Goal: Task Accomplishment & Management: Complete application form

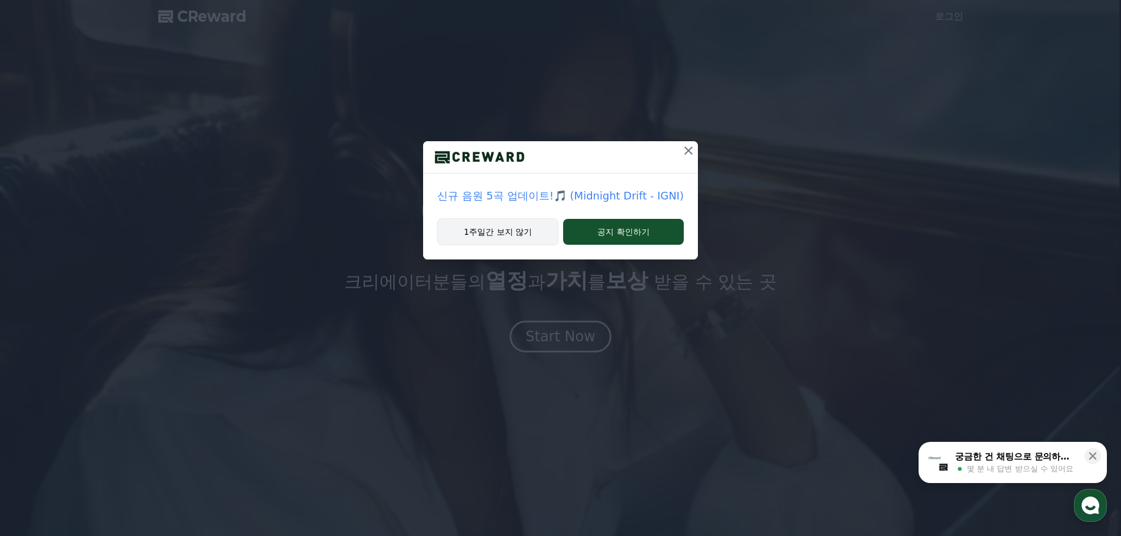
click at [530, 239] on button "1주일간 보지 않기" at bounding box center [497, 231] width 121 height 27
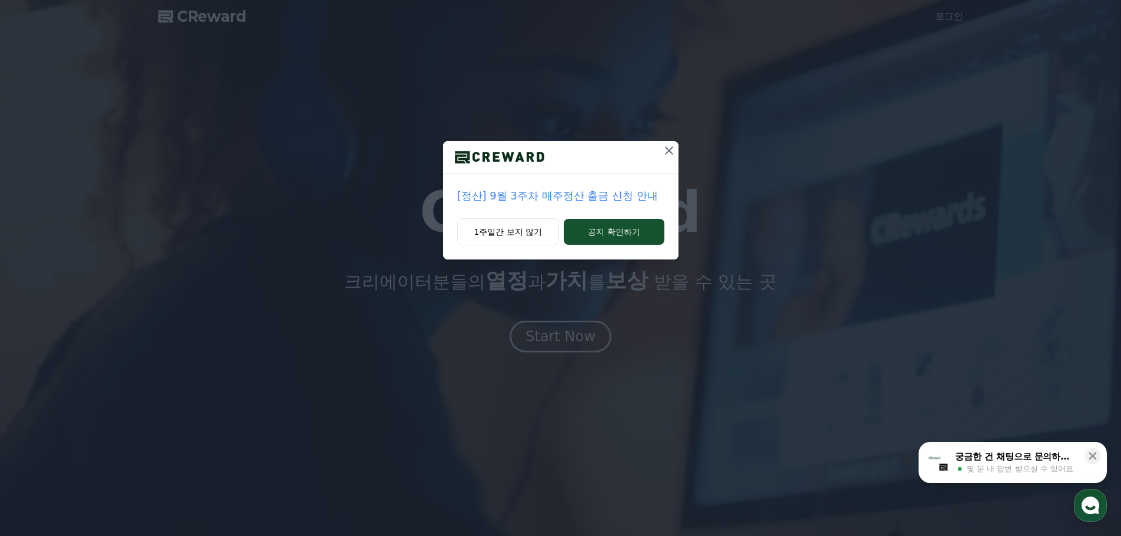
click at [671, 148] on icon at bounding box center [669, 151] width 14 height 14
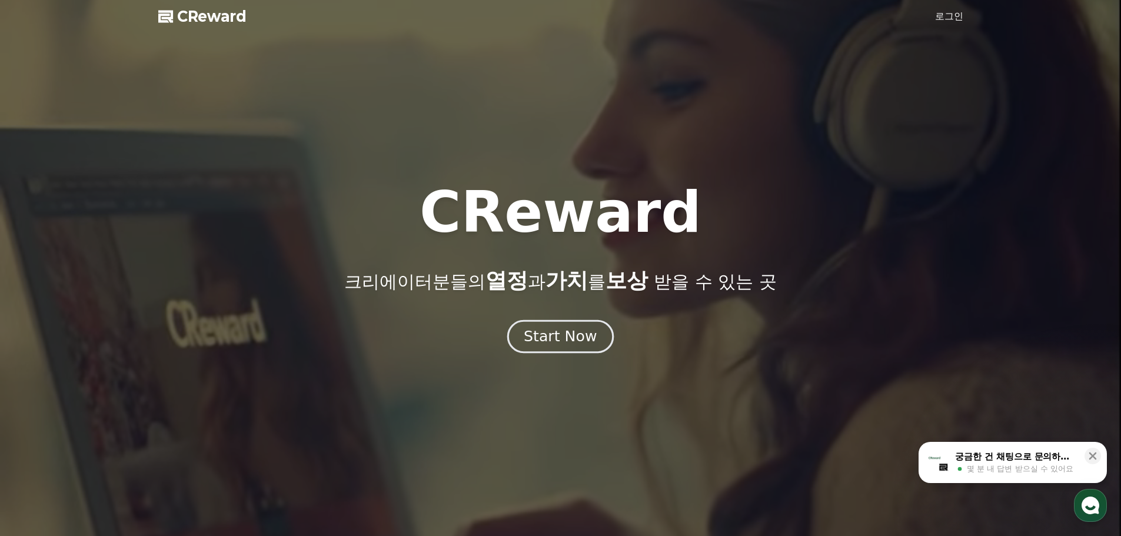
click at [545, 325] on button "Start Now" at bounding box center [560, 336] width 106 height 34
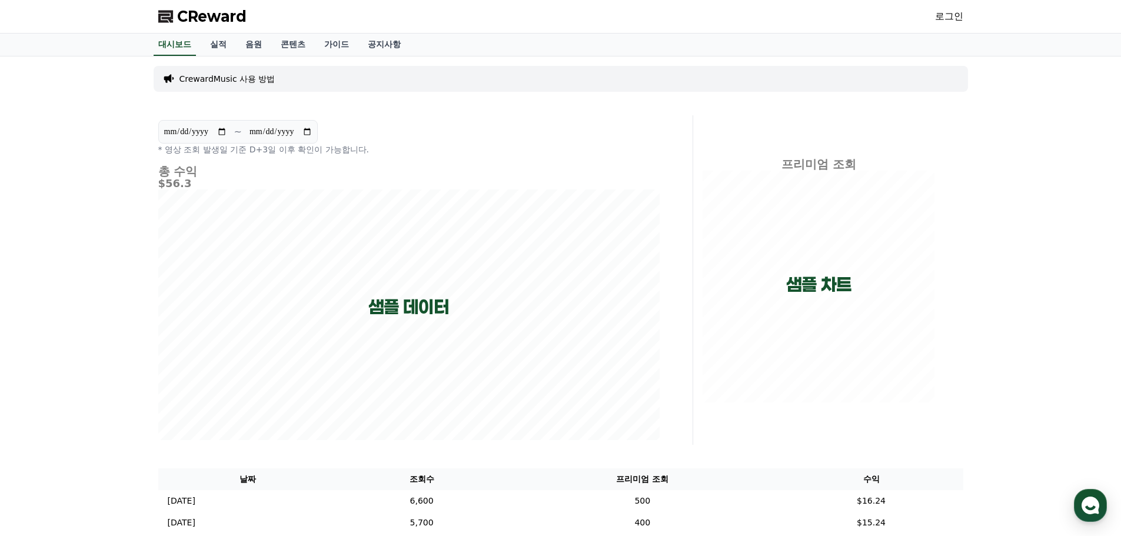
click at [944, 21] on link "로그인" at bounding box center [949, 16] width 28 height 14
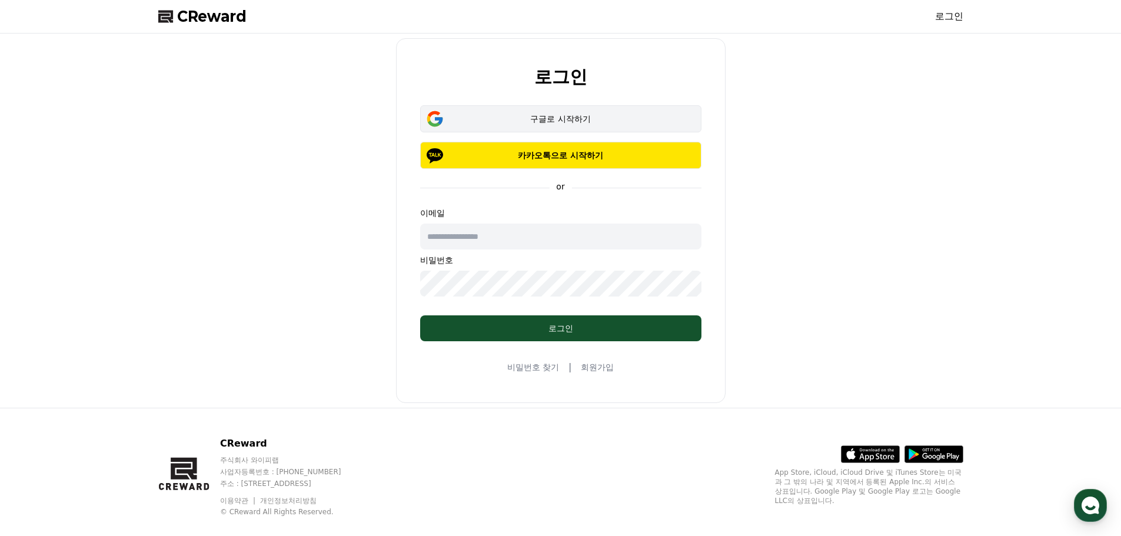
click at [537, 121] on div "구글로 시작하기" at bounding box center [560, 119] width 247 height 12
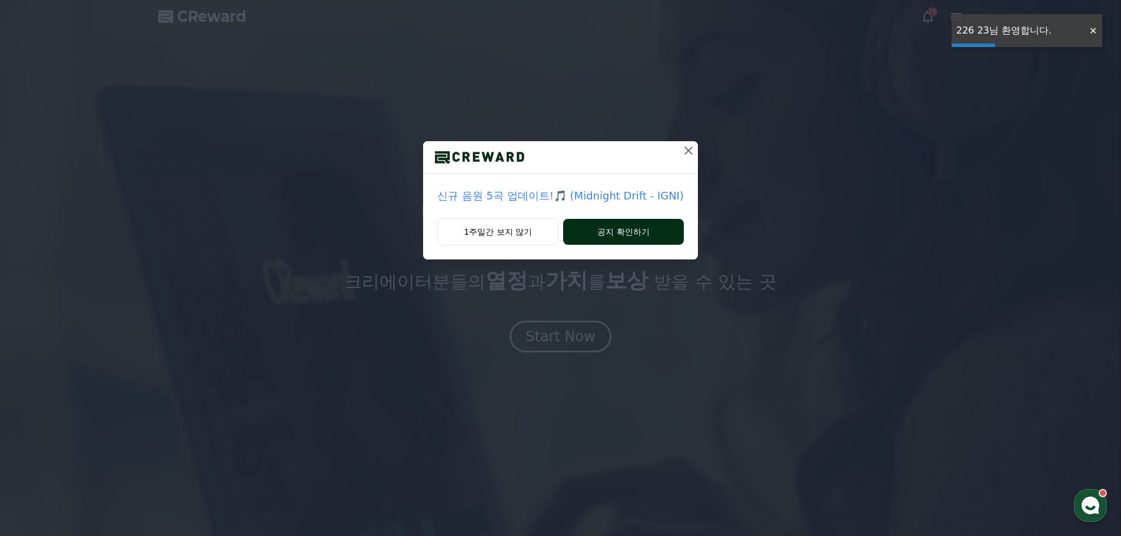
click at [602, 229] on button "공지 확인하기" at bounding box center [623, 232] width 121 height 26
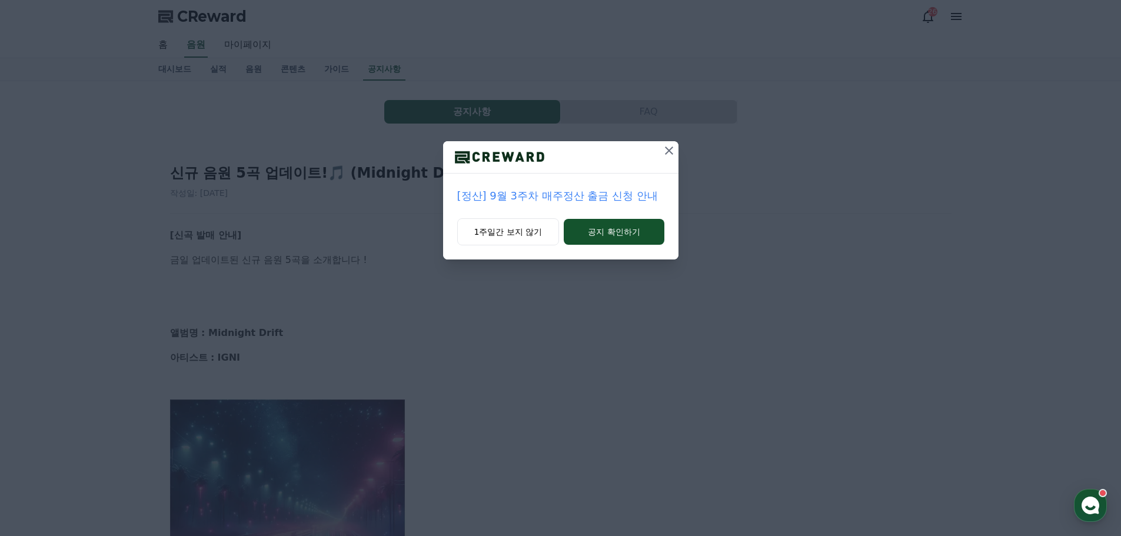
click at [664, 152] on icon at bounding box center [669, 151] width 14 height 14
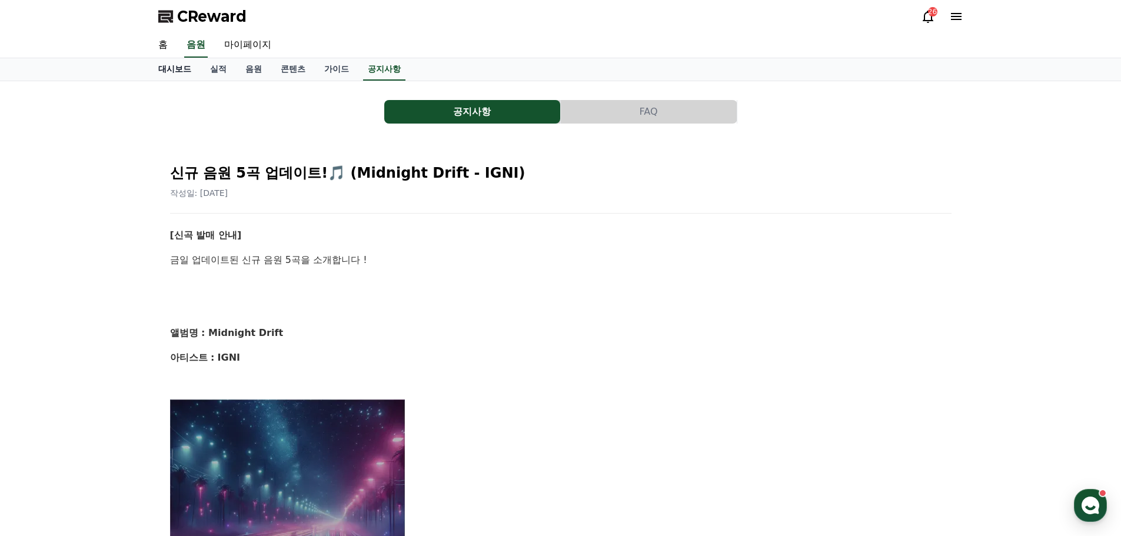
click at [182, 67] on link "대시보드" at bounding box center [175, 69] width 52 height 22
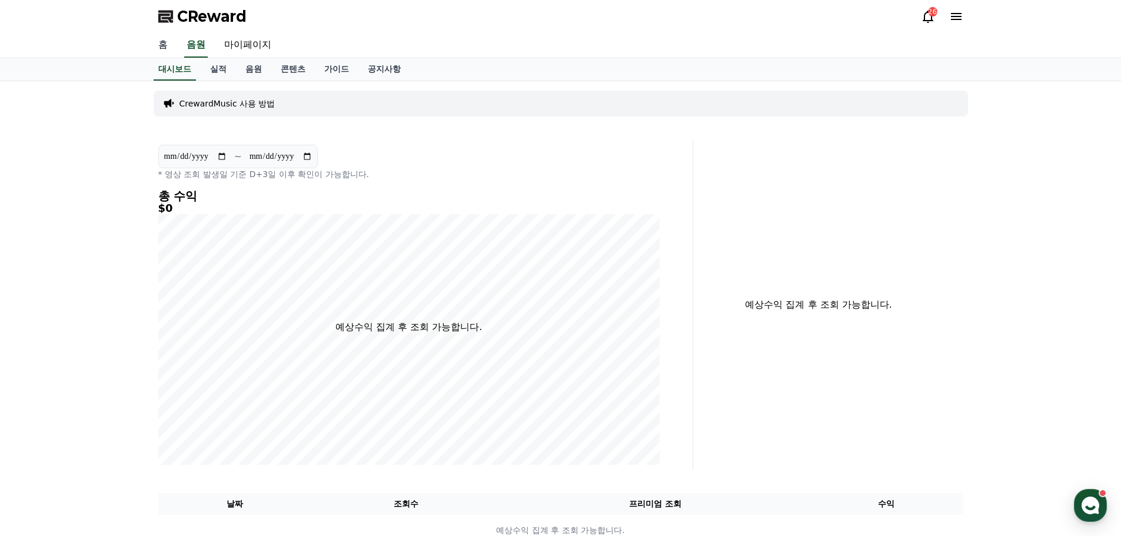
click at [159, 41] on link "홈" at bounding box center [163, 45] width 28 height 25
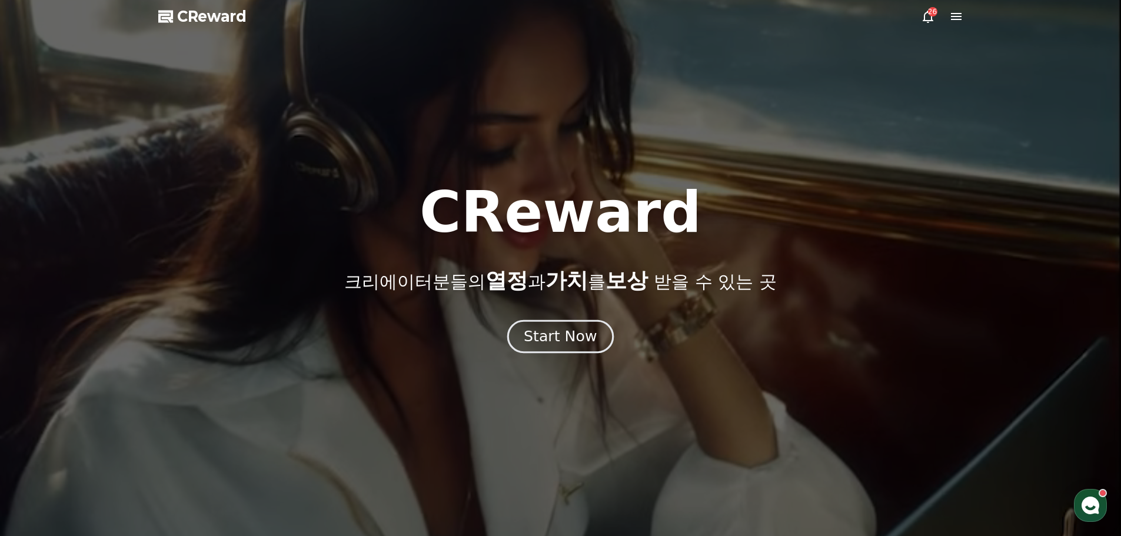
click at [564, 340] on div "Start Now" at bounding box center [560, 336] width 73 height 20
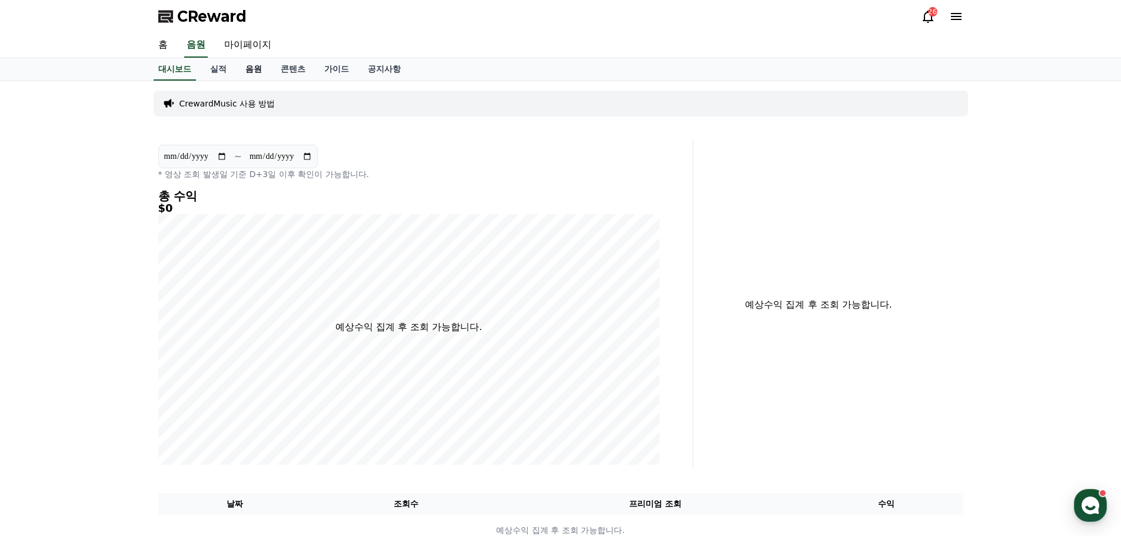
click at [262, 68] on link "음원" at bounding box center [253, 69] width 35 height 22
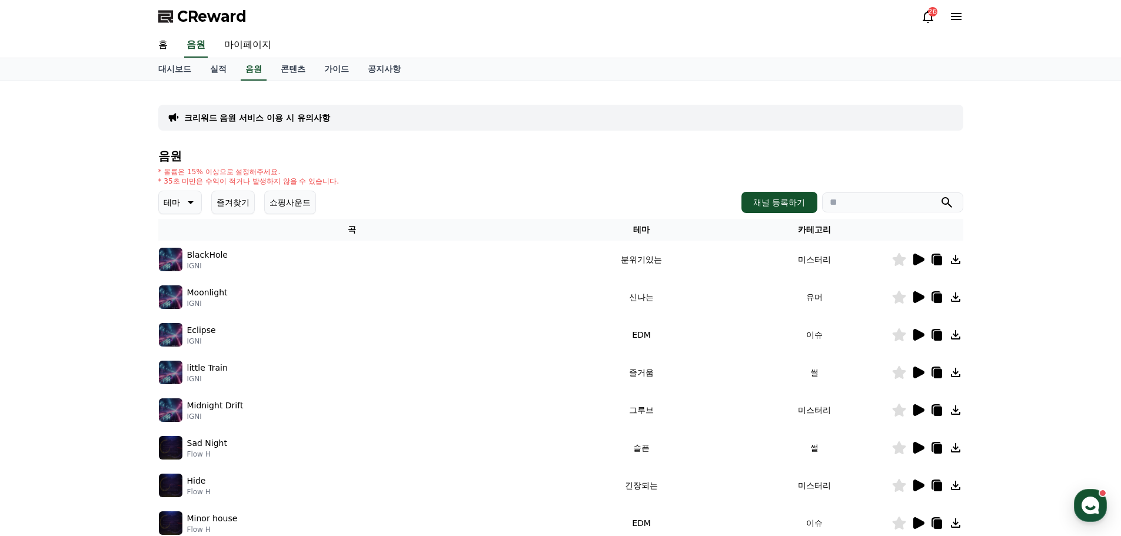
click at [918, 261] on icon at bounding box center [918, 260] width 11 height 12
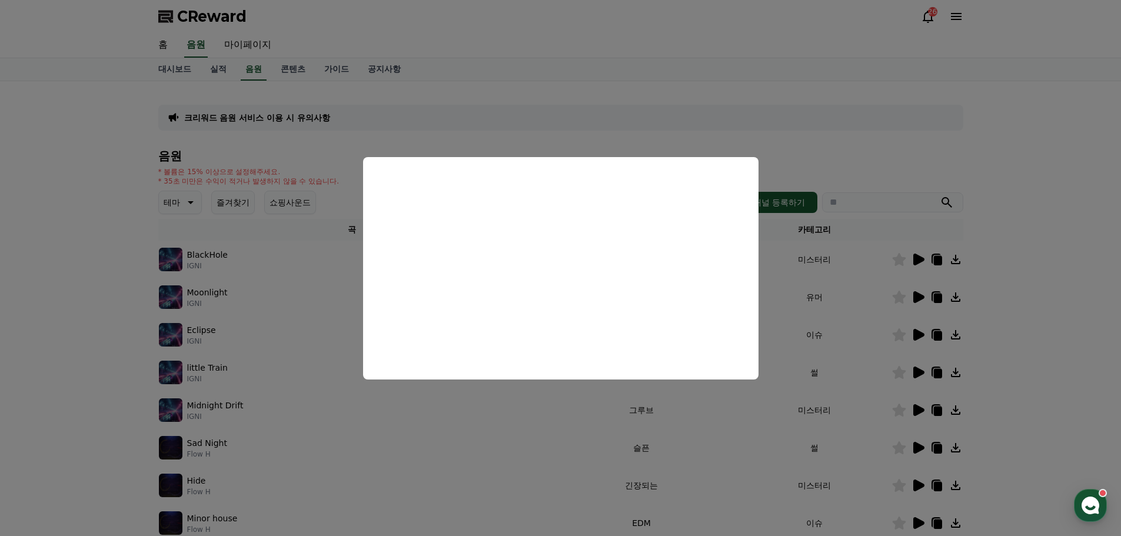
click at [690, 112] on button "close modal" at bounding box center [560, 268] width 1121 height 536
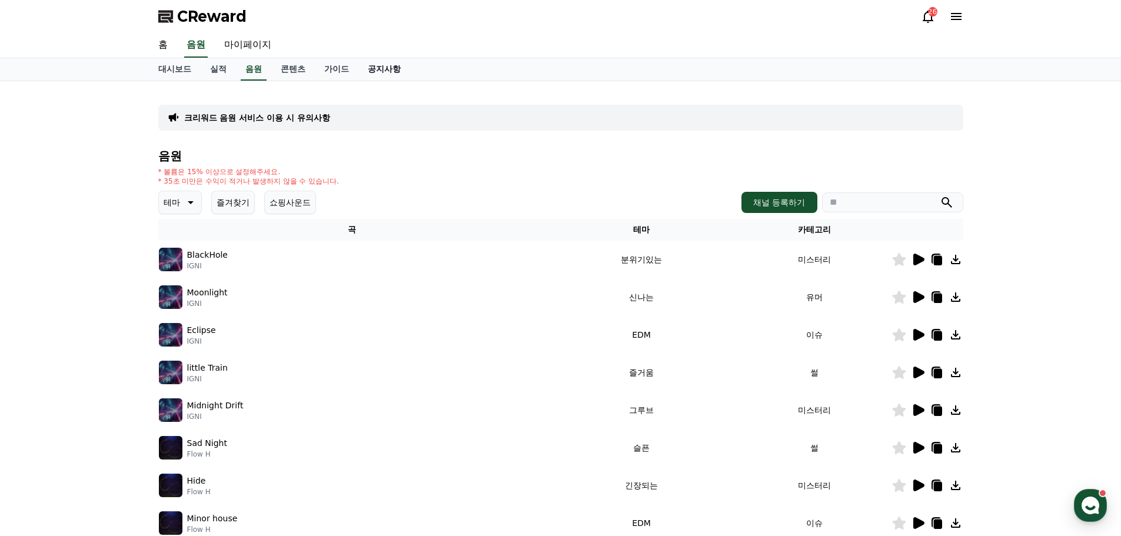
click at [364, 68] on link "공지사항" at bounding box center [384, 69] width 52 height 22
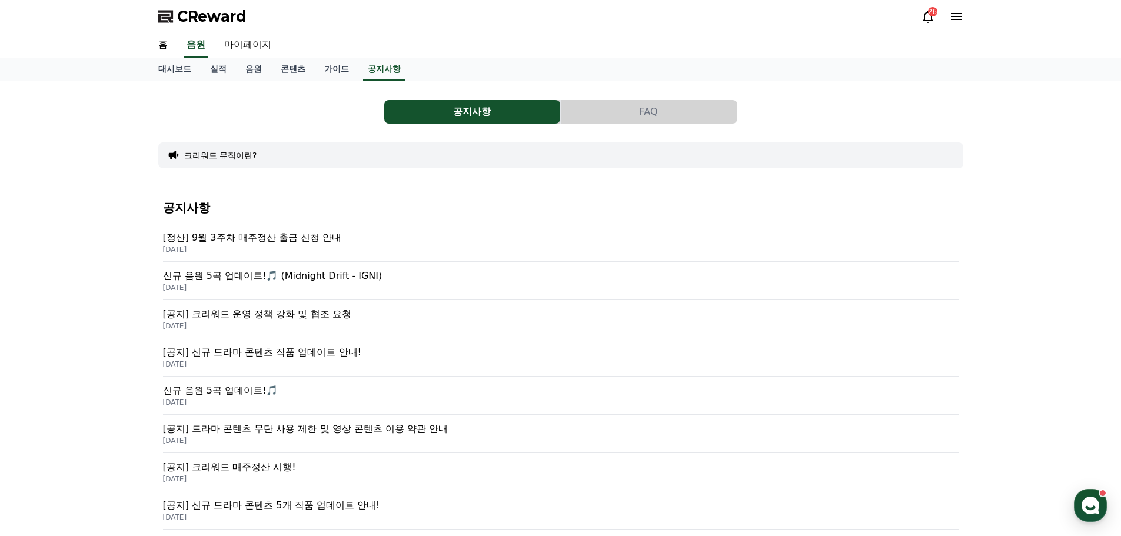
click at [322, 311] on p "[공지] 크리워드 운영 정책 강화 및 협조 요청" at bounding box center [560, 314] width 795 height 14
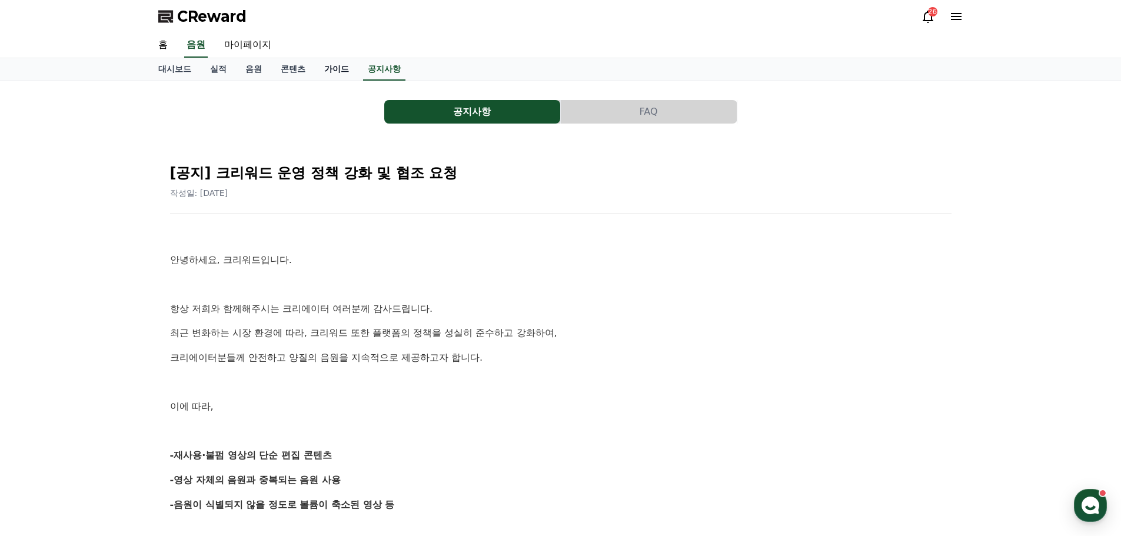
click at [332, 75] on link "가이드" at bounding box center [337, 69] width 44 height 22
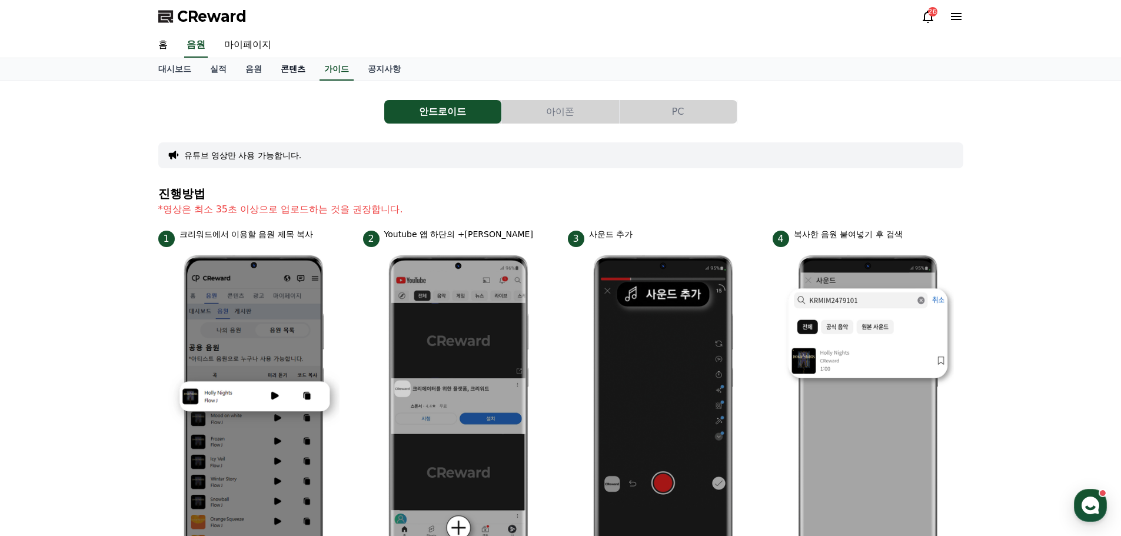
click at [285, 66] on link "콘텐츠" at bounding box center [293, 69] width 44 height 22
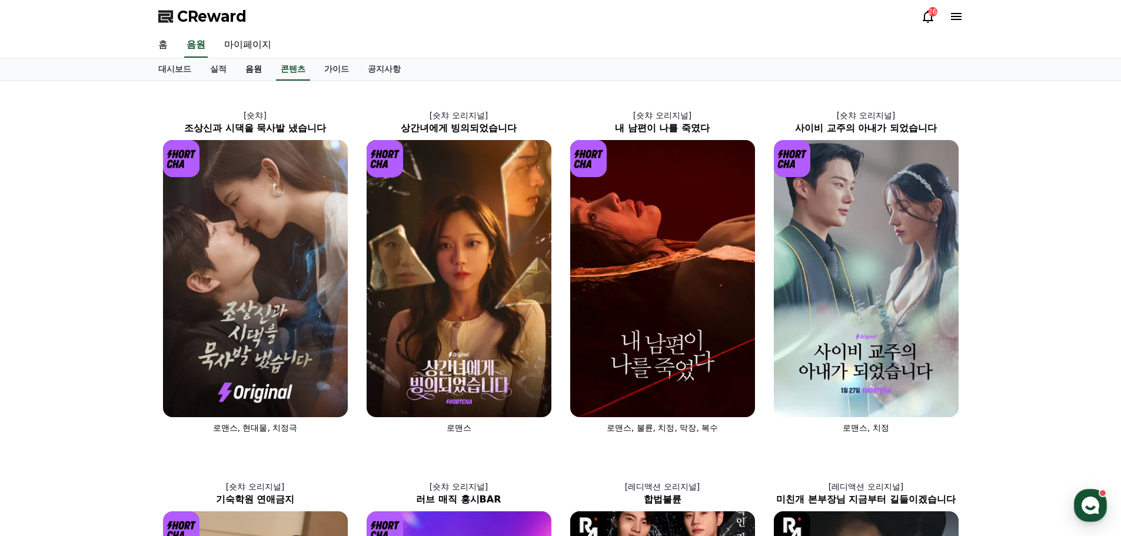
click at [256, 68] on link "음원" at bounding box center [253, 69] width 35 height 22
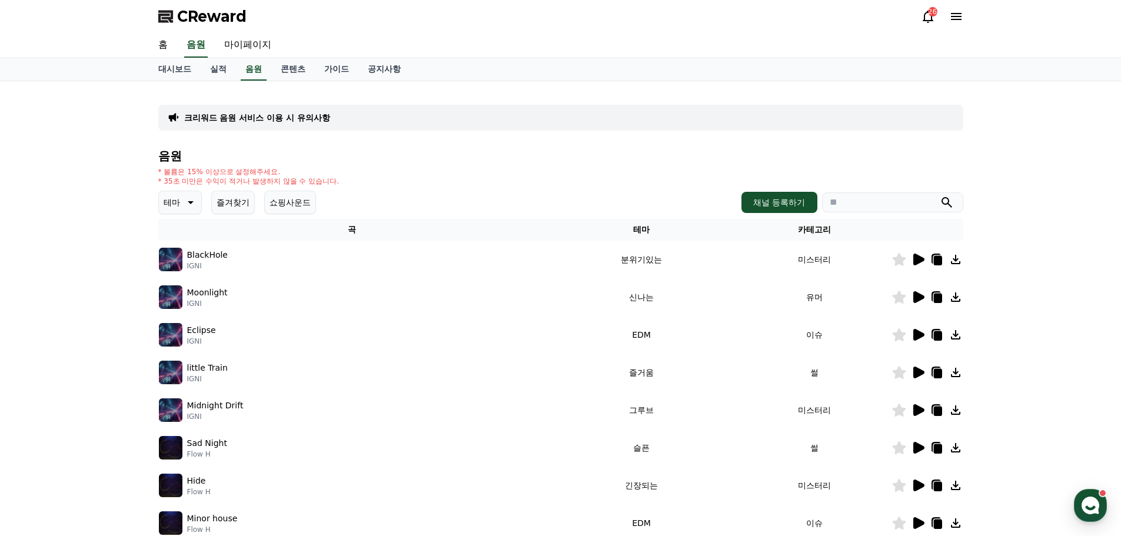
click at [187, 208] on icon at bounding box center [189, 202] width 14 height 14
click at [189, 292] on button "호기심" at bounding box center [177, 295] width 34 height 26
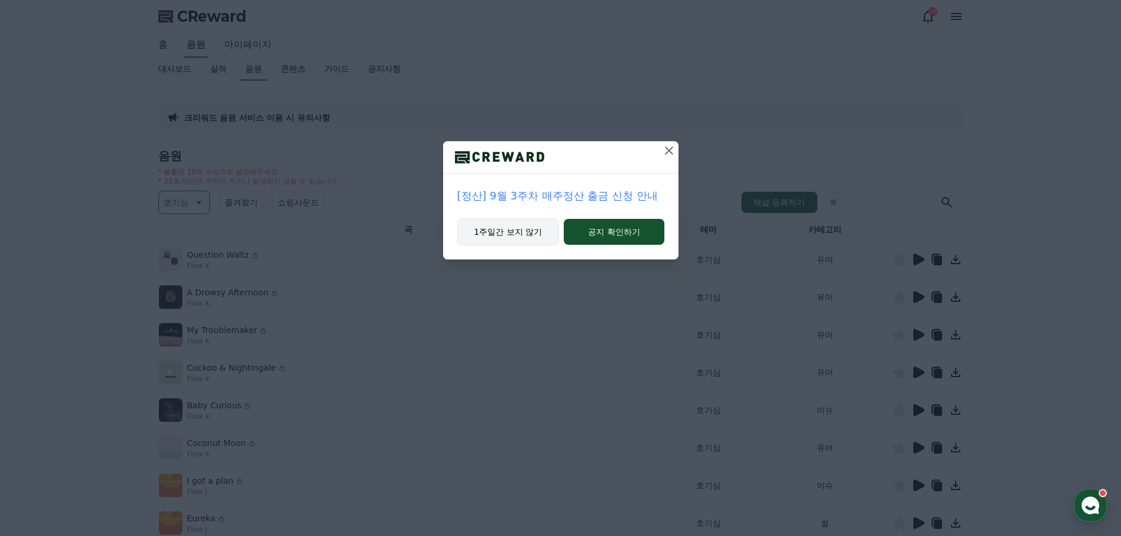
click at [495, 236] on button "1주일간 보지 않기" at bounding box center [508, 231] width 102 height 27
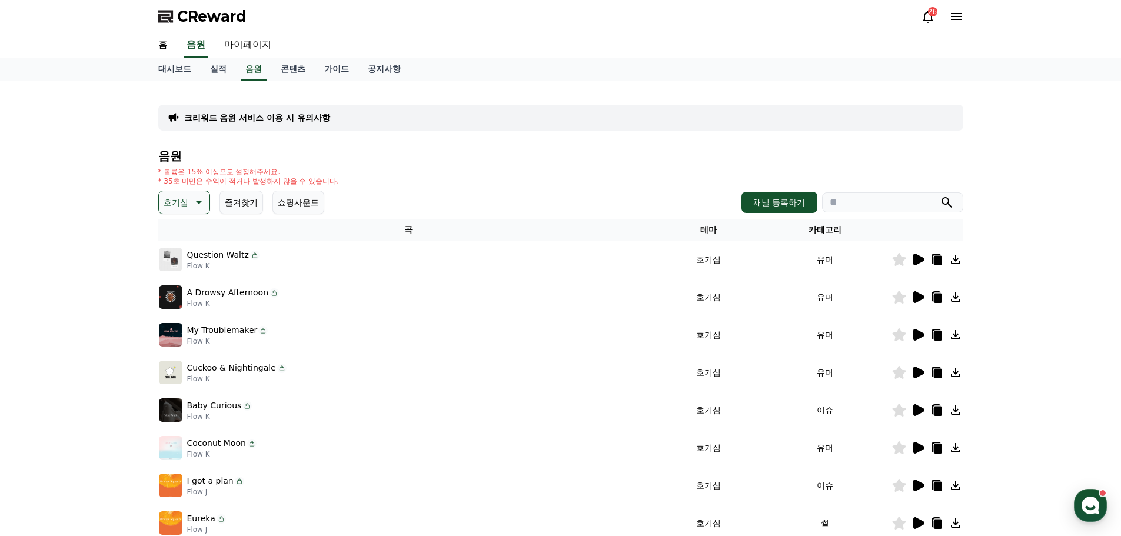
click at [926, 260] on div at bounding box center [927, 259] width 71 height 14
click at [921, 260] on icon at bounding box center [918, 260] width 11 height 12
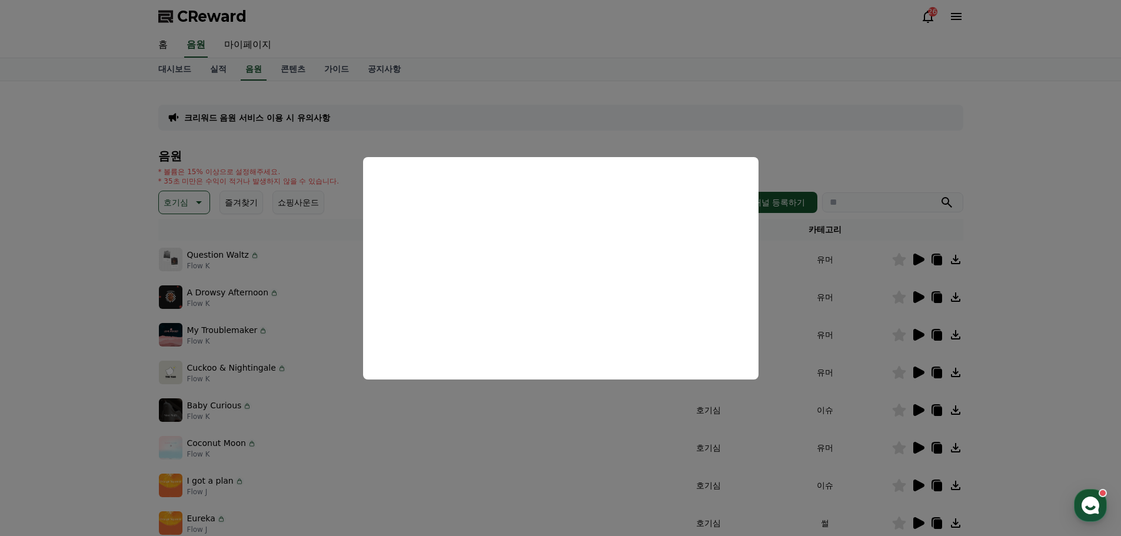
click at [29, 278] on button "close modal" at bounding box center [560, 268] width 1121 height 536
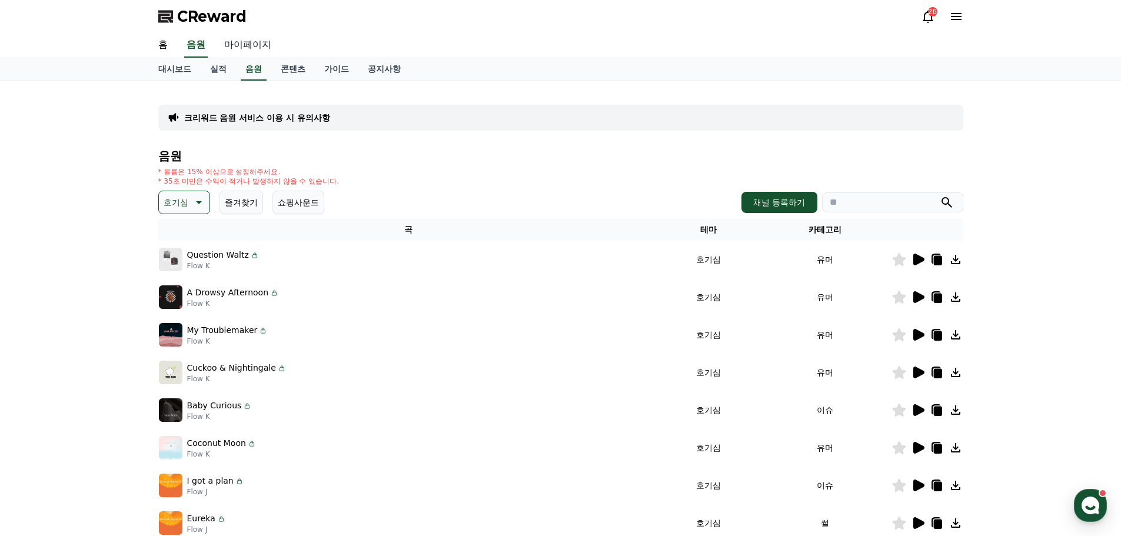
click at [241, 47] on link "마이페이지" at bounding box center [248, 45] width 66 height 25
select select "**********"
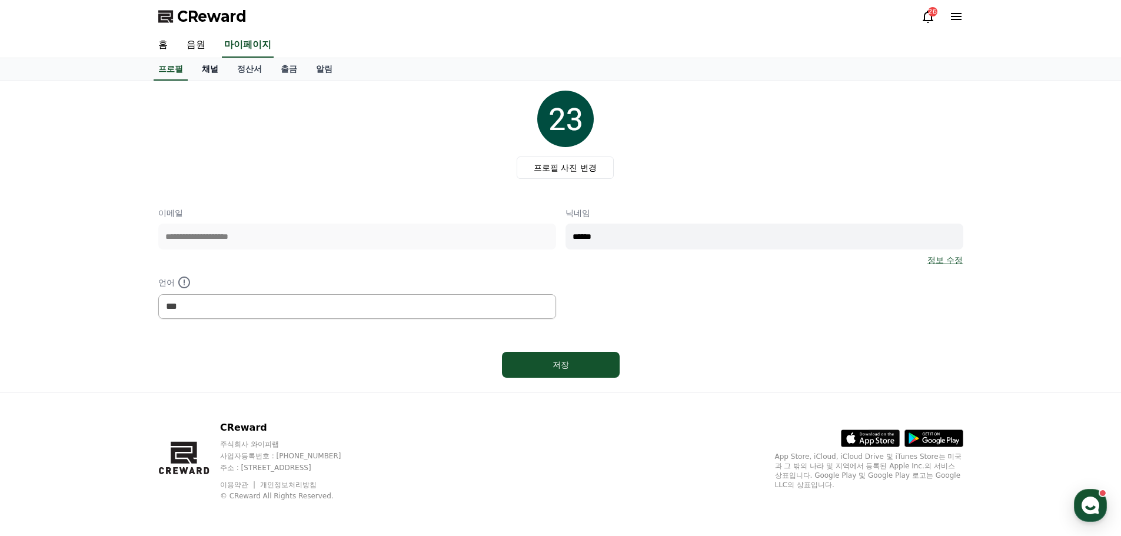
click at [210, 72] on link "채널" at bounding box center [209, 69] width 35 height 22
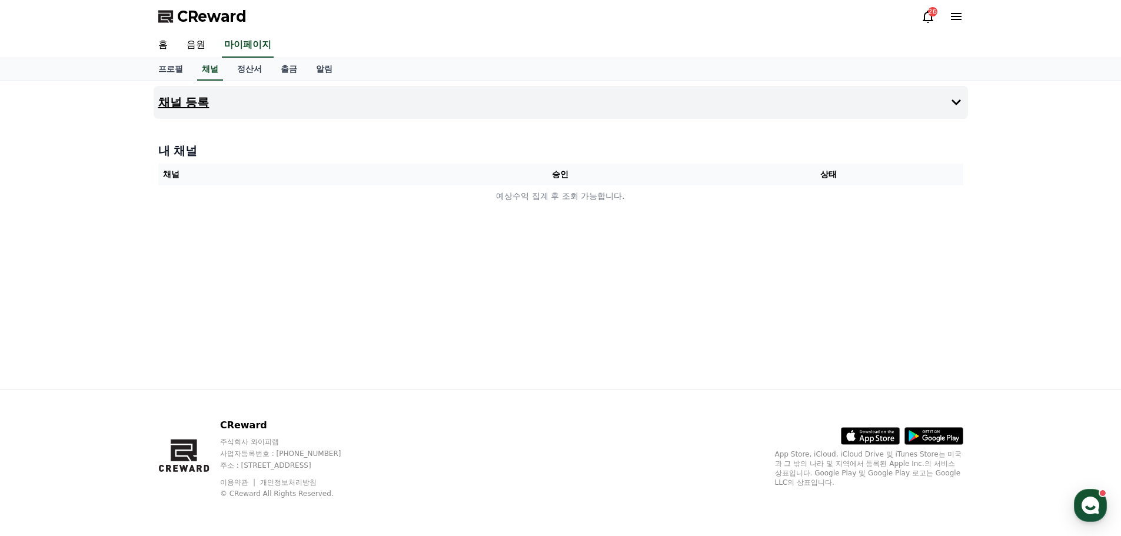
click at [757, 113] on button "채널 등록" at bounding box center [561, 102] width 814 height 33
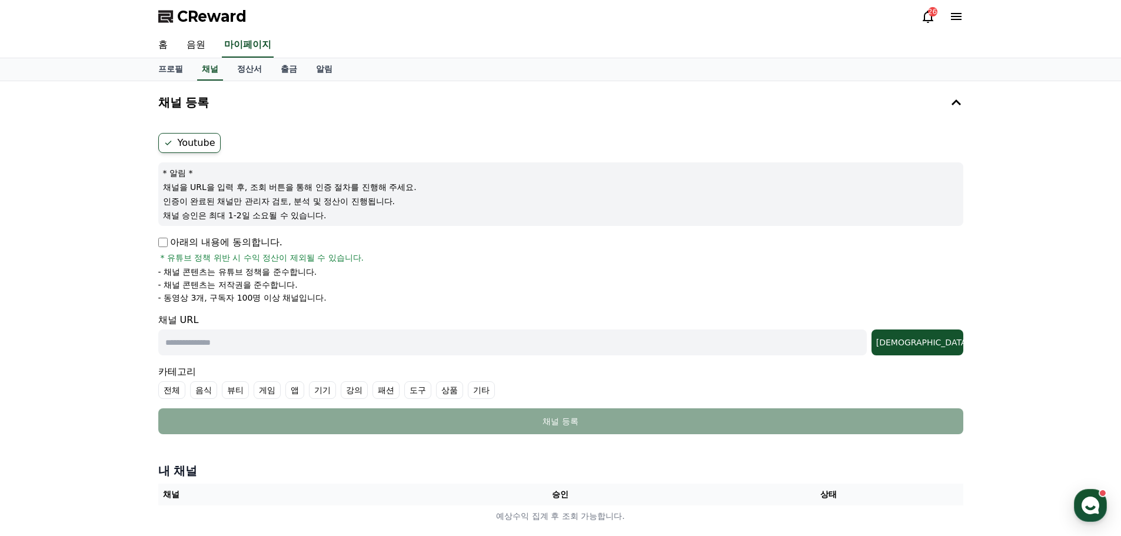
click at [156, 242] on div "Youtube * 알림 * 채널을 URL을 입력 후, 조회 버튼을 통해 인증 절차를 진행해 주세요. 인증이 완료된 채널만 관리자 검토, 분석 …" at bounding box center [561, 283] width 814 height 311
click at [376, 341] on input "text" at bounding box center [512, 342] width 708 height 26
paste input "**********"
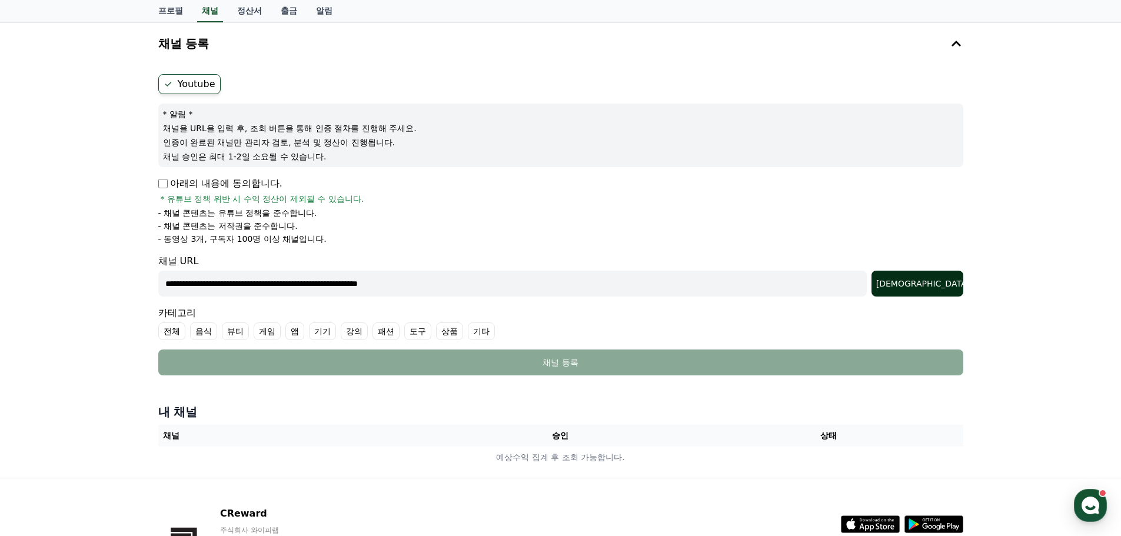
type input "**********"
click at [951, 274] on button "조회" at bounding box center [917, 284] width 92 height 26
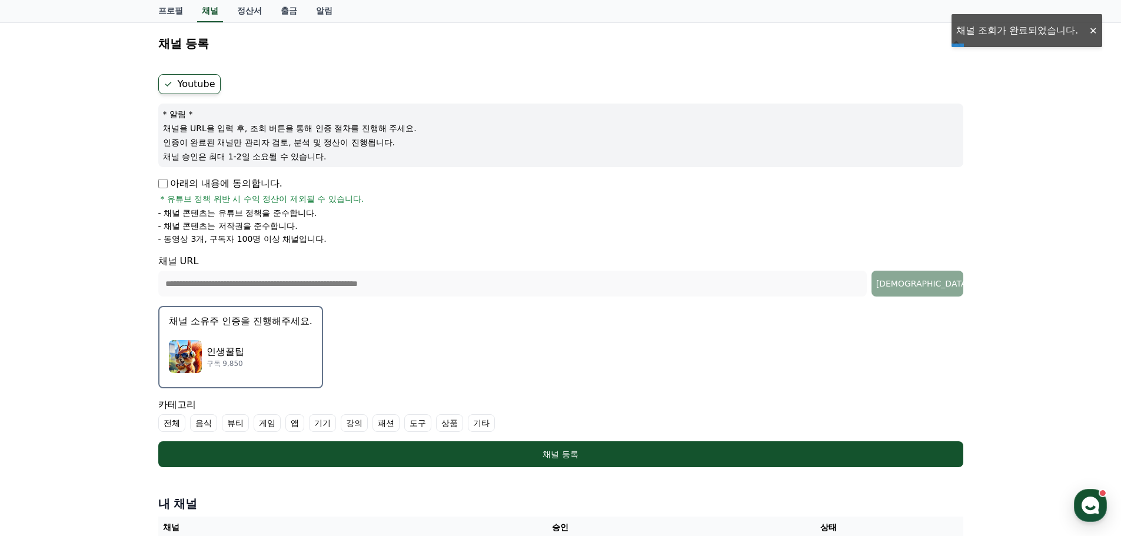
click at [182, 359] on img "button" at bounding box center [185, 356] width 33 height 33
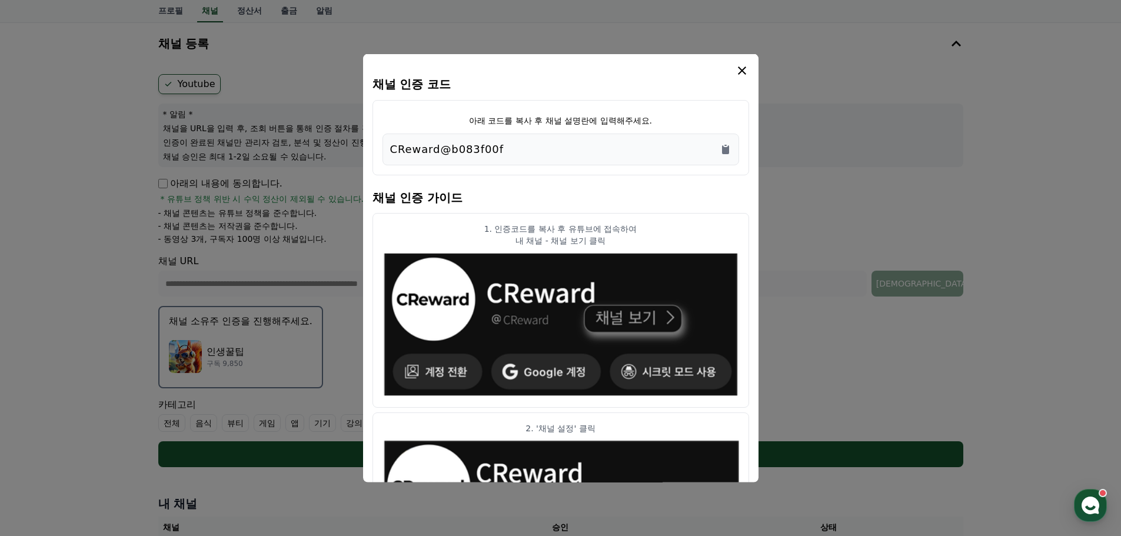
scroll to position [0, 0]
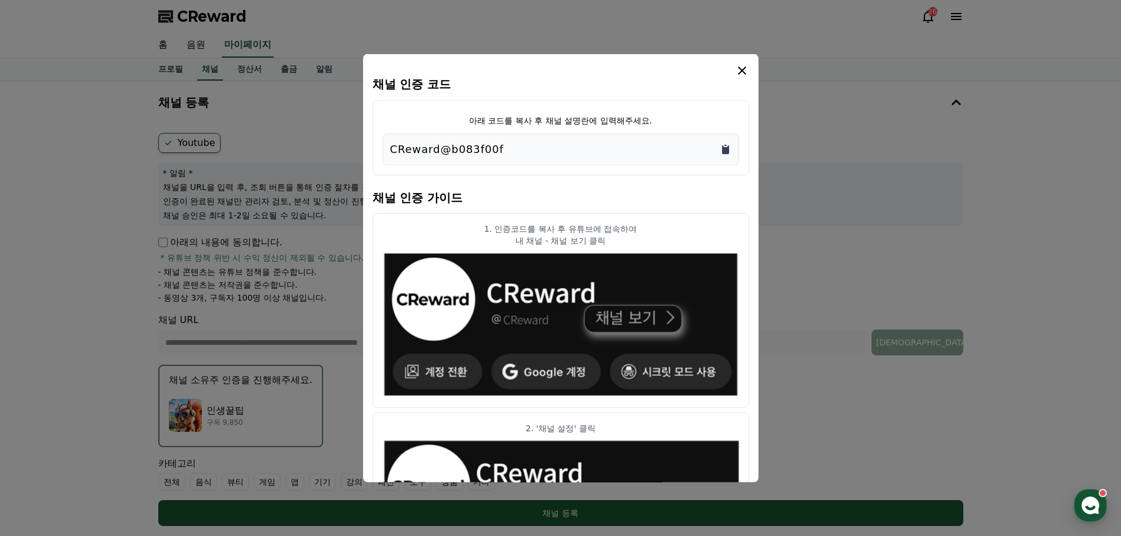
click at [724, 150] on icon "Copy to clipboard" at bounding box center [725, 149] width 7 height 9
click at [821, 290] on button "close modal" at bounding box center [560, 268] width 1121 height 536
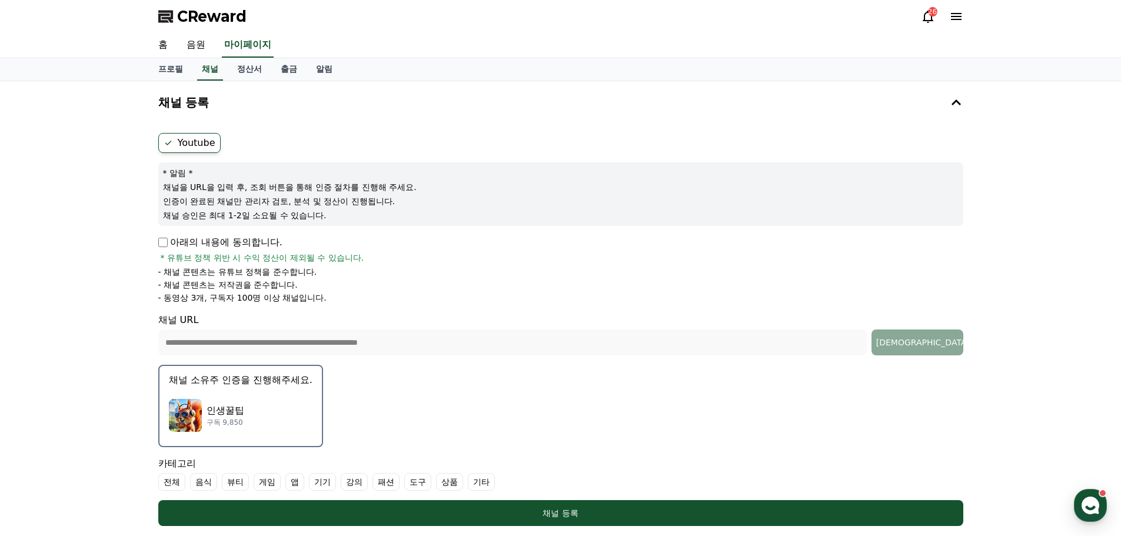
scroll to position [235, 0]
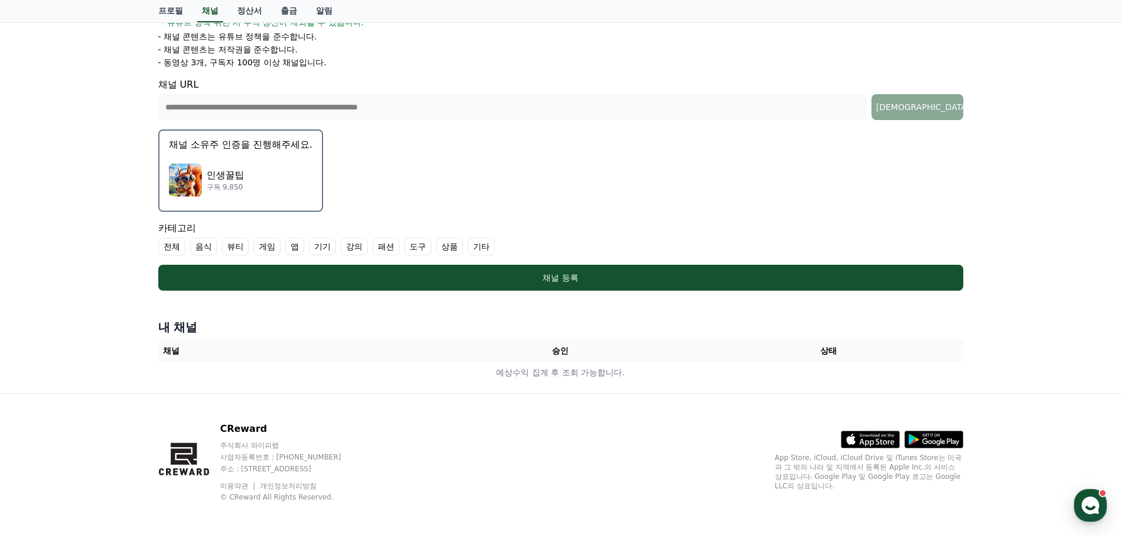
click at [105, 288] on div "**********" at bounding box center [560, 119] width 1121 height 547
click at [356, 250] on label "강의" at bounding box center [354, 247] width 27 height 18
click at [502, 244] on label "기타" at bounding box center [495, 247] width 27 height 18
click at [369, 244] on label "강의" at bounding box center [361, 247] width 41 height 18
click at [48, 369] on div "**********" at bounding box center [560, 119] width 1121 height 547
